Goal: Transaction & Acquisition: Purchase product/service

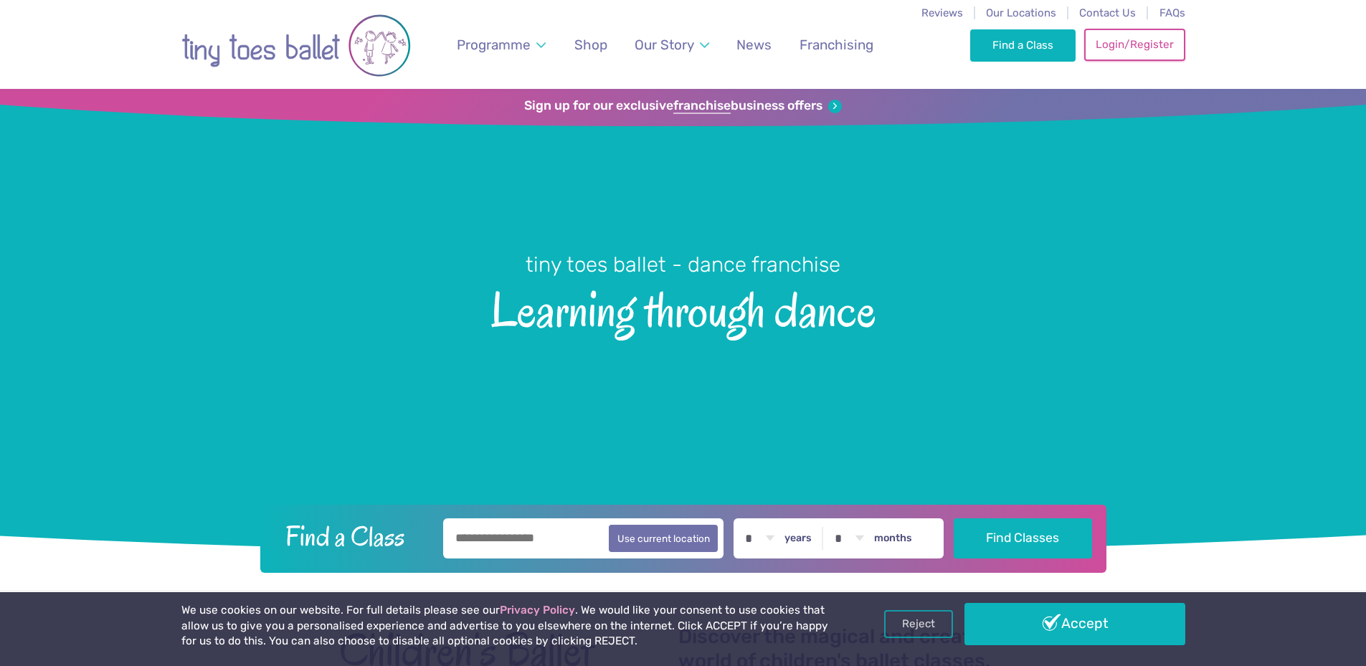
click at [1150, 49] on link "Login/Register" at bounding box center [1134, 45] width 100 height 32
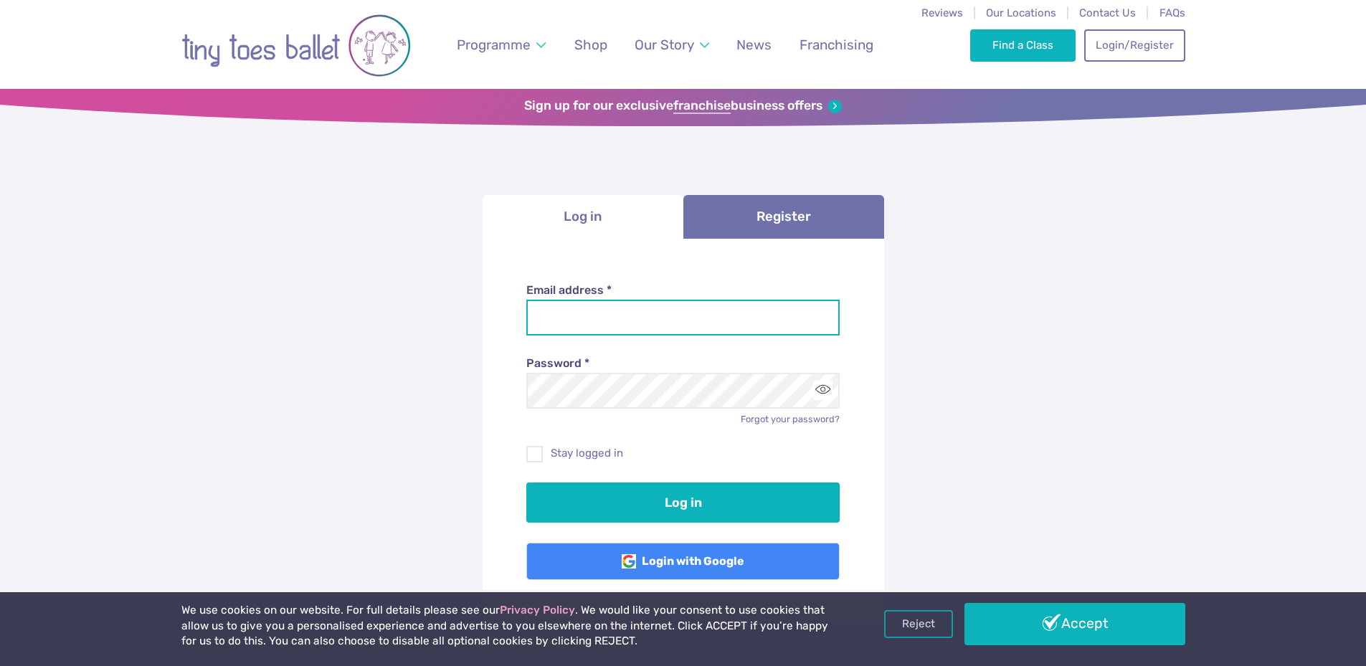
click at [629, 314] on input "Email address *" at bounding box center [682, 318] width 313 height 36
type input "**********"
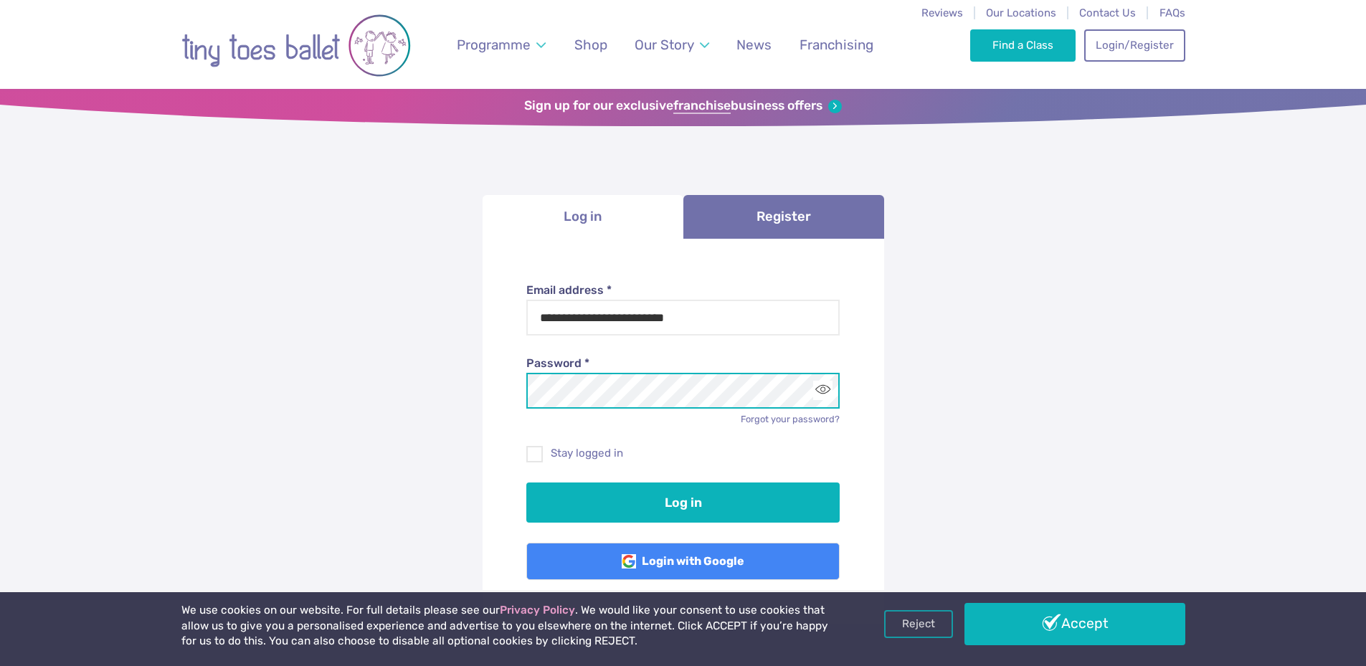
click at [526, 483] on button "Log in" at bounding box center [682, 503] width 313 height 40
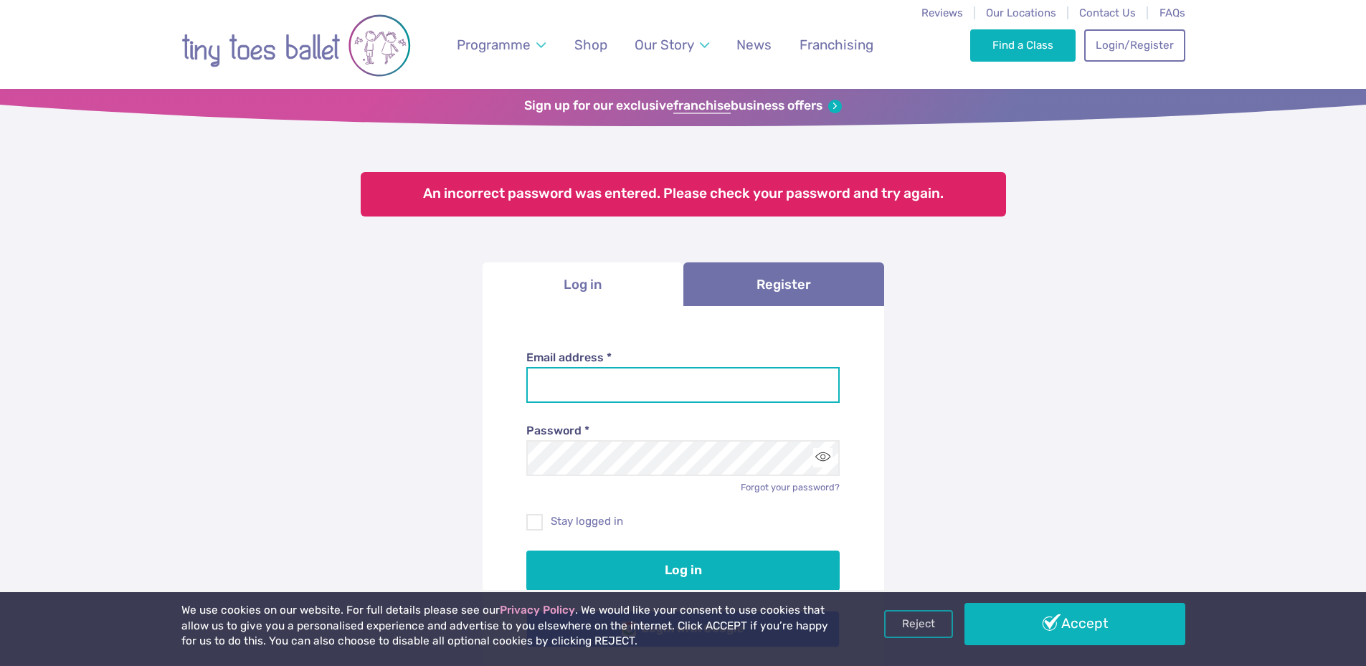
click at [668, 392] on input "Email address *" at bounding box center [682, 385] width 313 height 36
type input "**********"
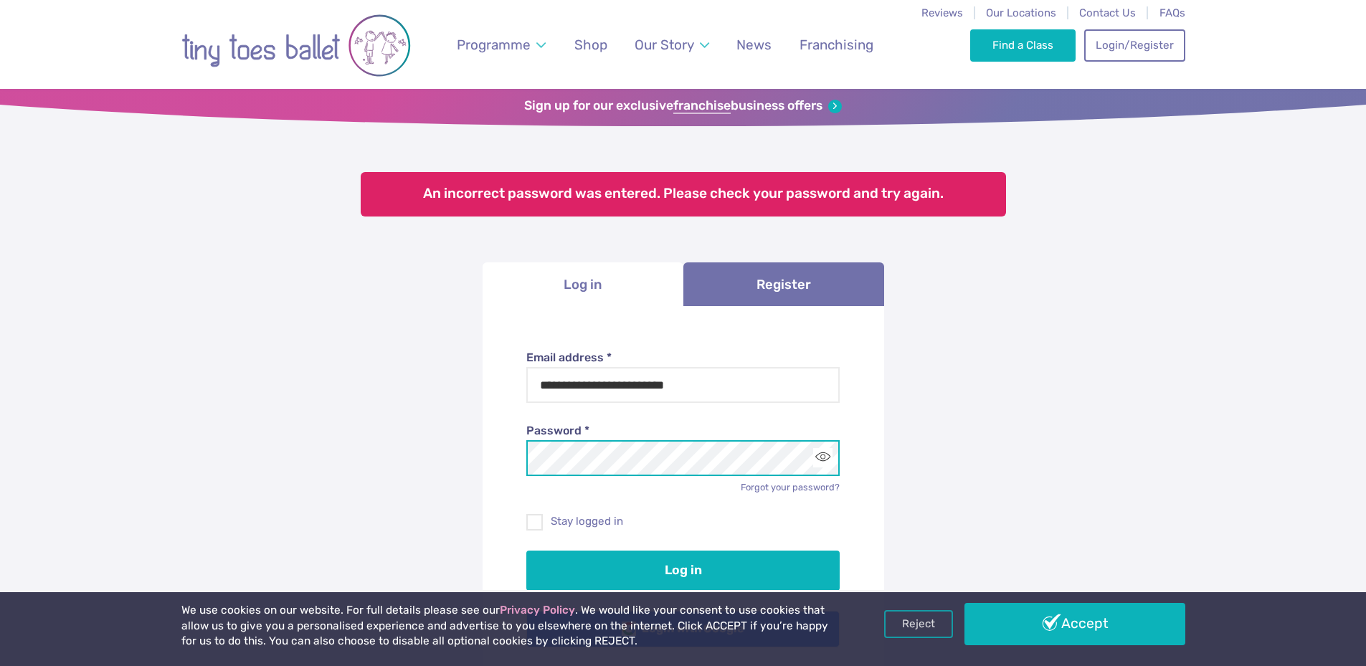
click at [526, 551] on button "Log in" at bounding box center [682, 571] width 313 height 40
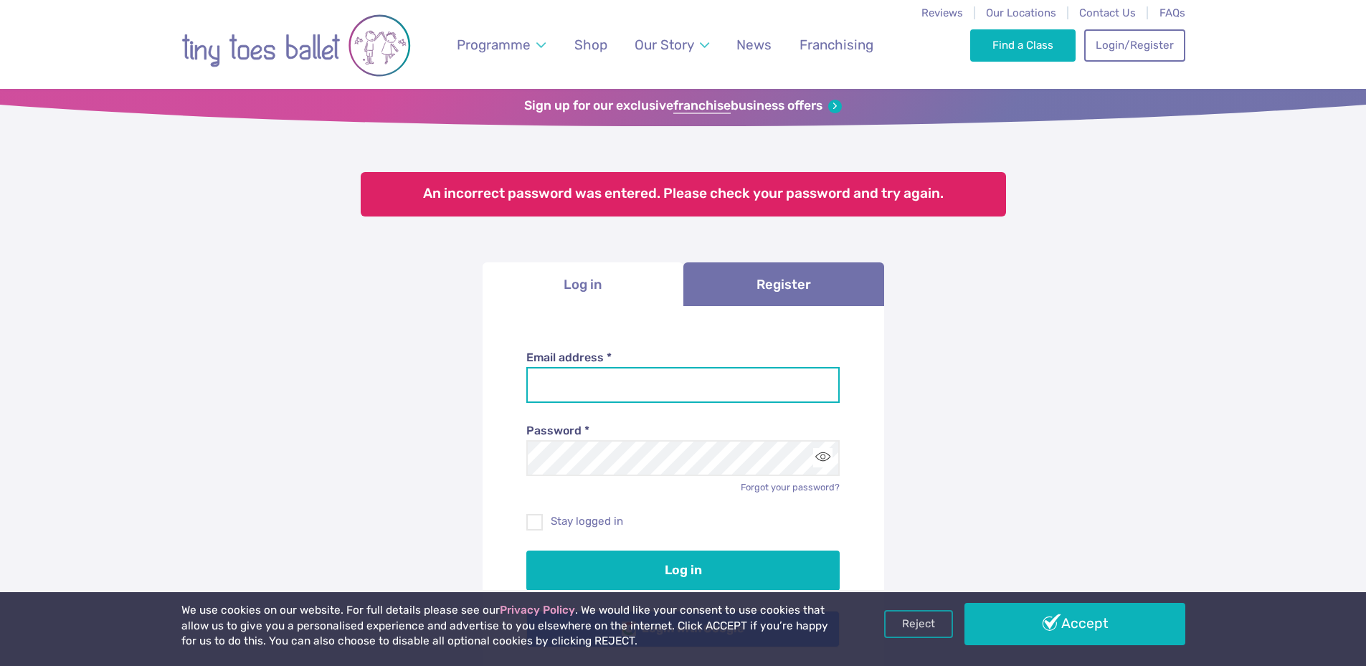
click at [686, 371] on input "Email address *" at bounding box center [682, 385] width 313 height 36
type input "**********"
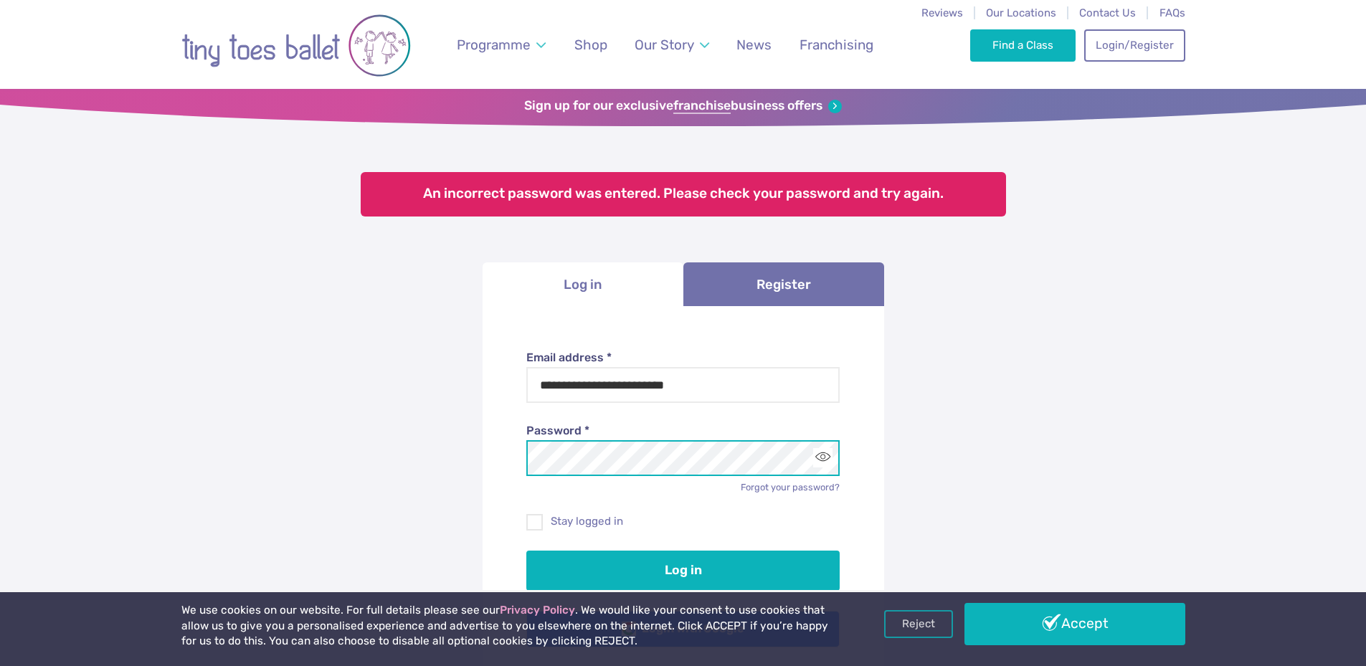
click at [526, 551] on button "Log in" at bounding box center [682, 571] width 313 height 40
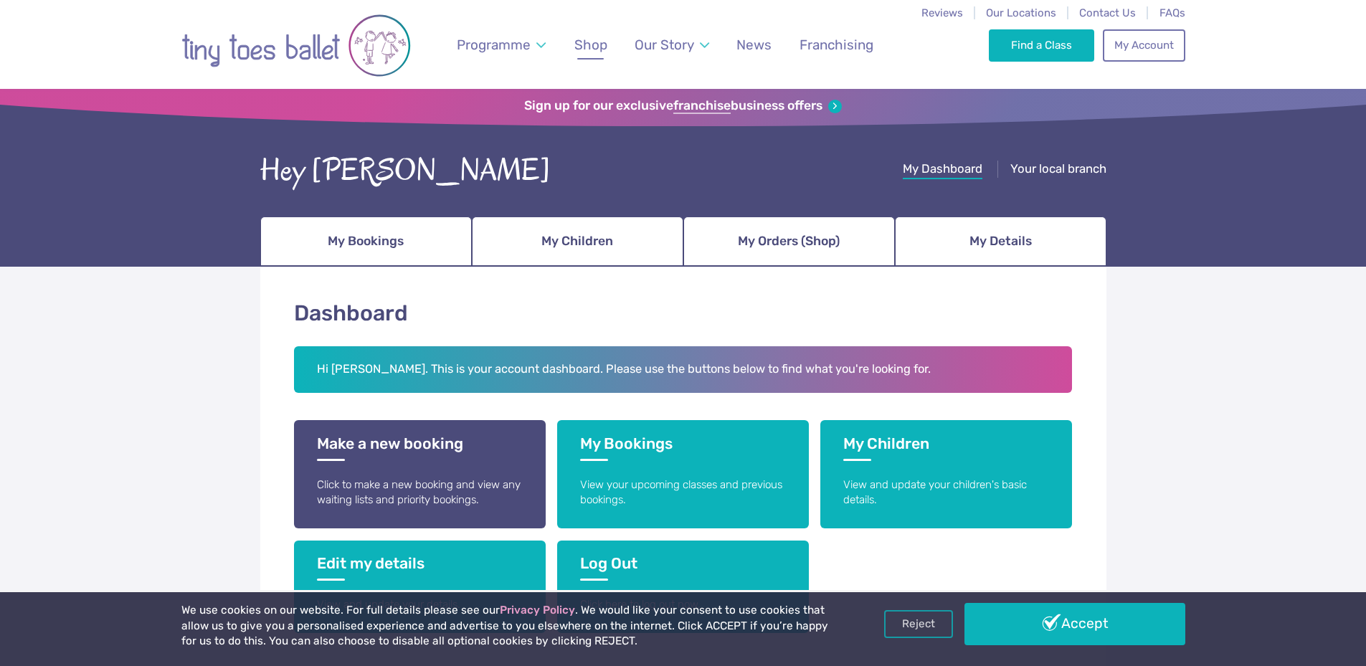
click at [592, 50] on span "Shop" at bounding box center [590, 45] width 33 height 16
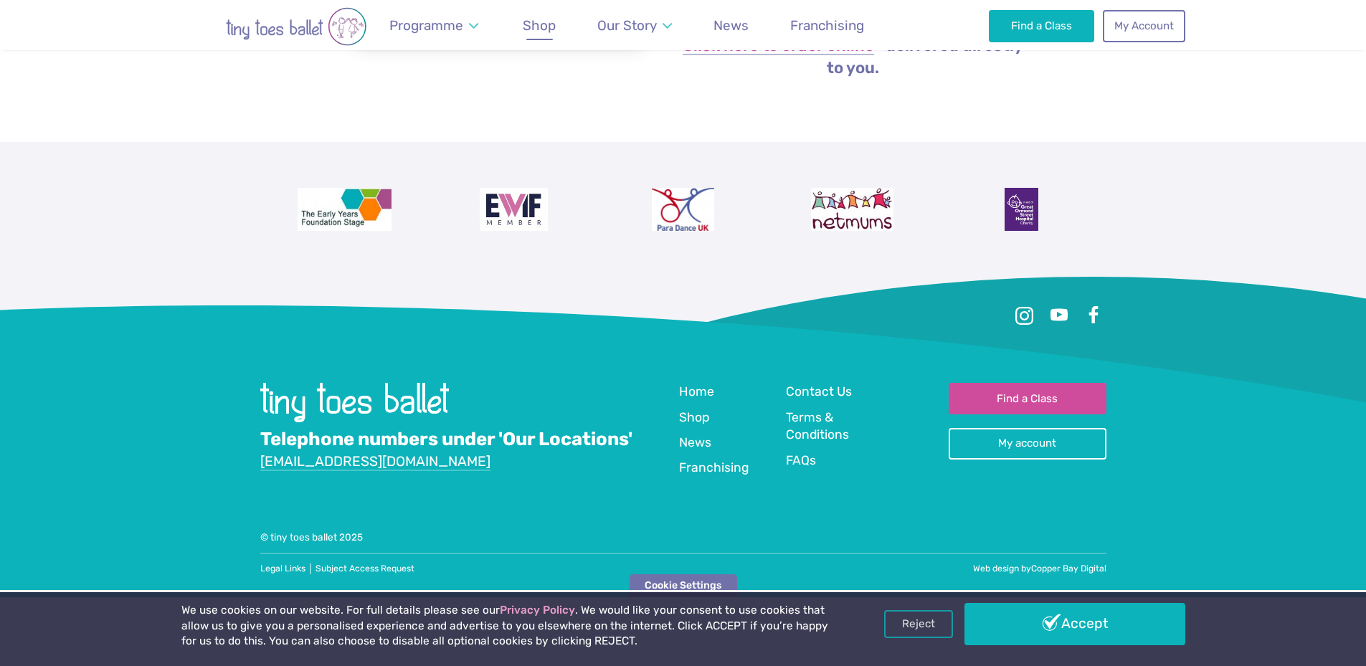
scroll to position [122, 0]
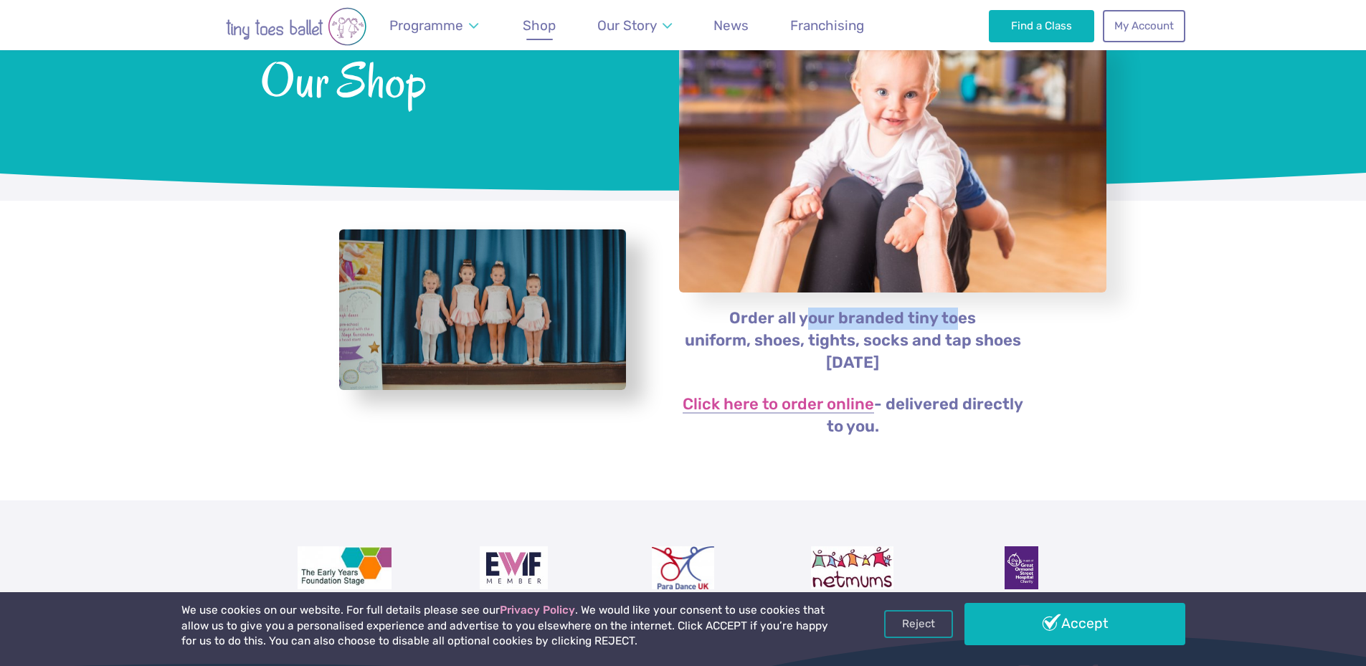
drag, startPoint x: 812, startPoint y: 323, endPoint x: 960, endPoint y: 328, distance: 147.8
click at [960, 328] on p "Order all your branded tiny toes uniform, shoes, tights, socks and tap shoes to…" at bounding box center [852, 341] width 349 height 67
click at [1087, 422] on div "Order all your branded tiny toes uniform, shoes, tights, socks and tap shoes to…" at bounding box center [683, 351] width 1366 height 300
click at [846, 402] on link "Click here to order online" at bounding box center [778, 405] width 191 height 17
